Goal: Information Seeking & Learning: Learn about a topic

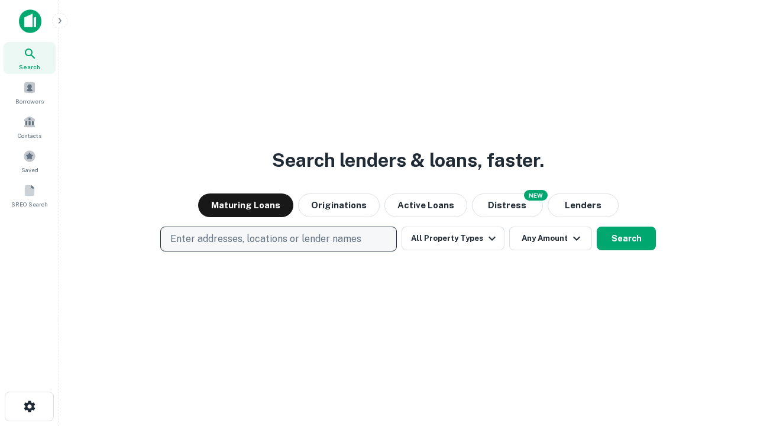
click at [278, 239] on p "Enter addresses, locations or lender names" at bounding box center [265, 239] width 191 height 14
type input "**********"
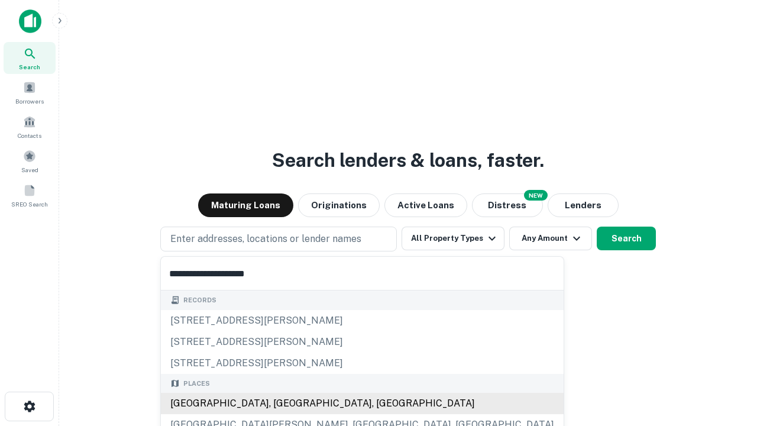
click at [283, 404] on div "[GEOGRAPHIC_DATA], [GEOGRAPHIC_DATA], [GEOGRAPHIC_DATA]" at bounding box center [362, 403] width 403 height 21
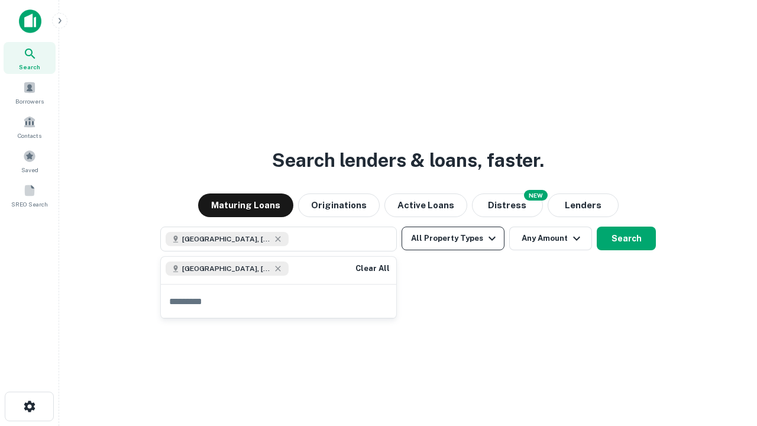
click at [453, 238] on button "All Property Types" at bounding box center [453, 239] width 103 height 24
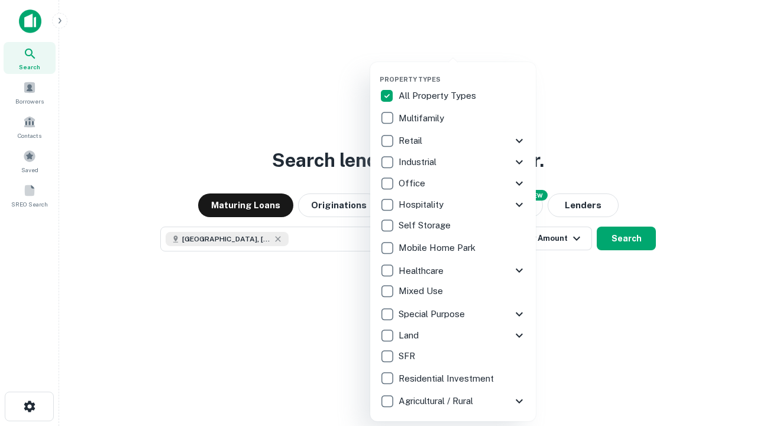
click at [463, 72] on button "button" at bounding box center [463, 72] width 166 height 1
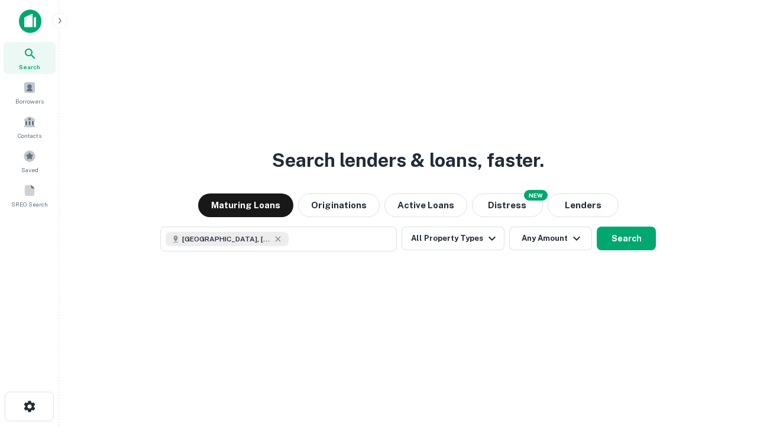
scroll to position [19, 0]
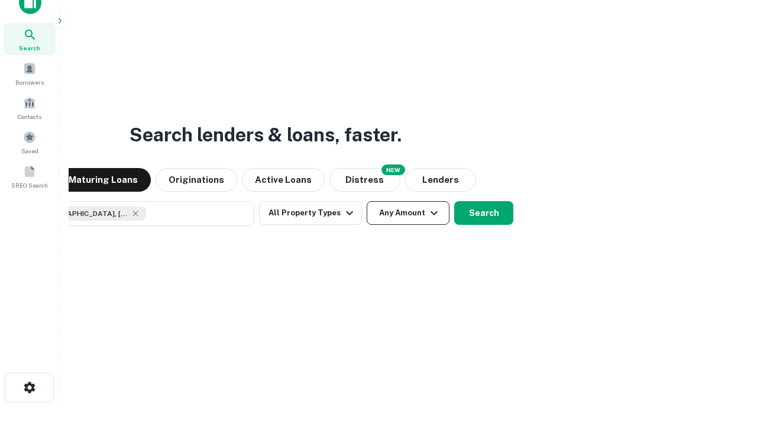
click at [367, 201] on button "Any Amount" at bounding box center [408, 213] width 83 height 24
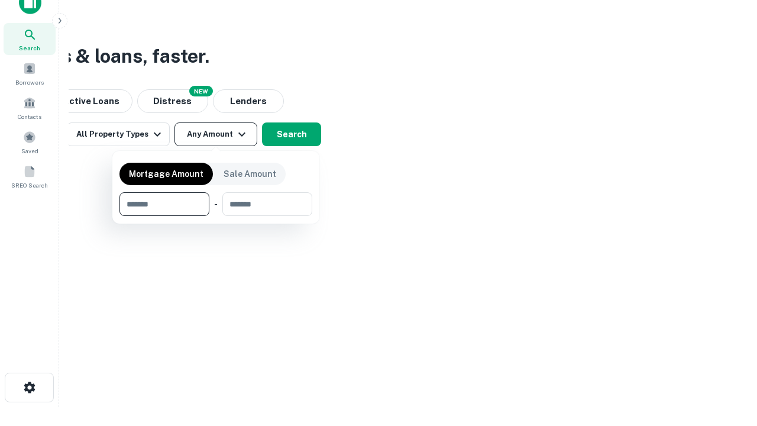
type input "*******"
click at [216, 216] on button "button" at bounding box center [216, 216] width 193 height 1
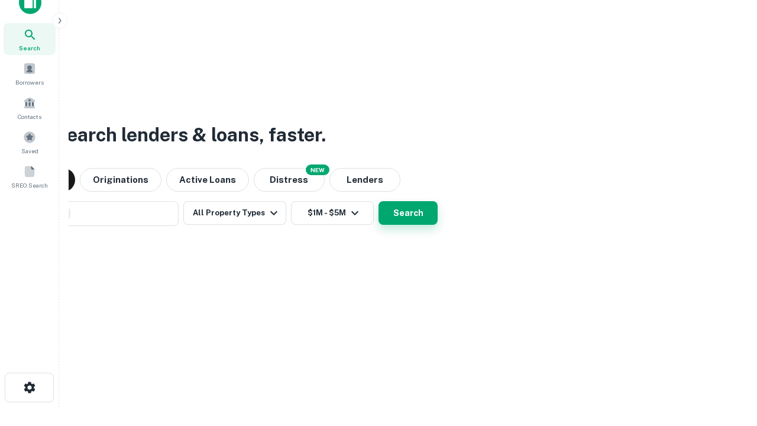
click at [379, 201] on button "Search" at bounding box center [408, 213] width 59 height 24
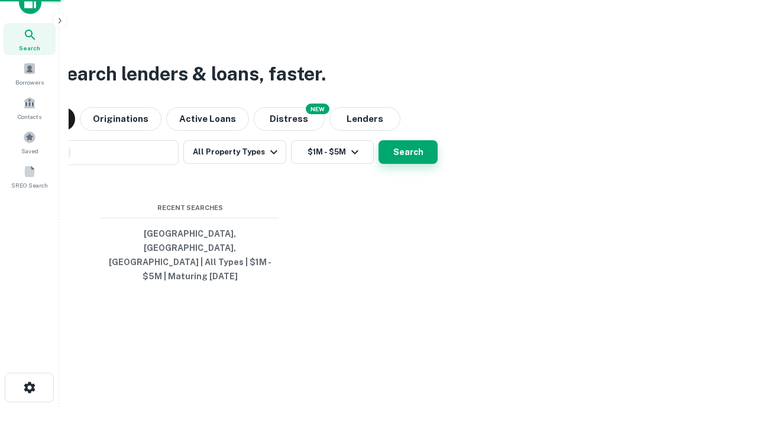
scroll to position [38, 335]
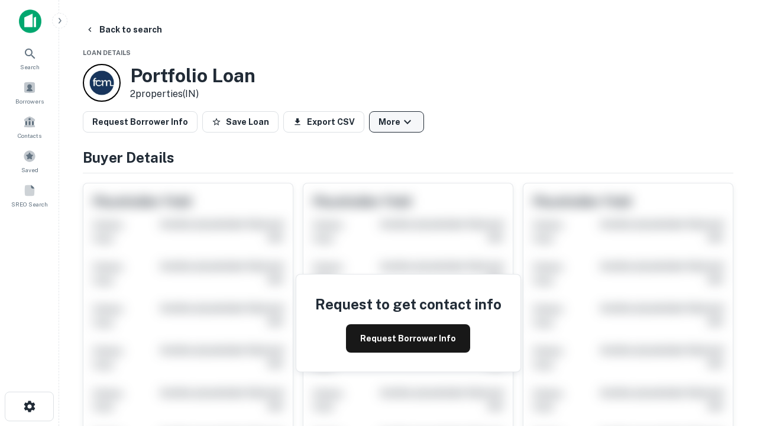
click at [396, 122] on button "More" at bounding box center [396, 121] width 55 height 21
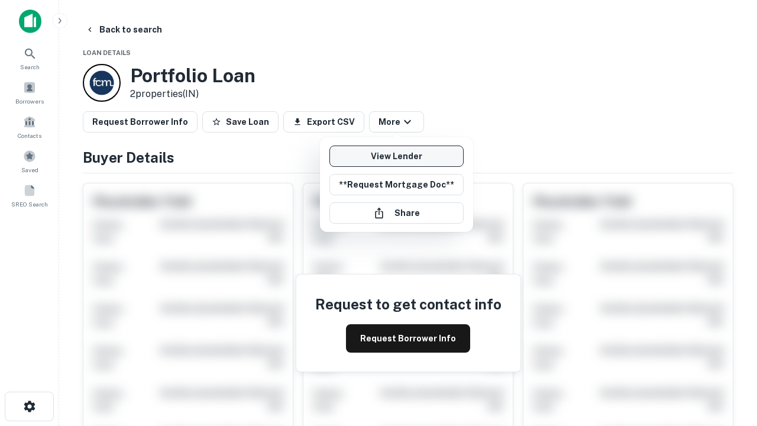
click at [396, 156] on link "View Lender" at bounding box center [397, 156] width 134 height 21
